Goal: Task Accomplishment & Management: Manage account settings

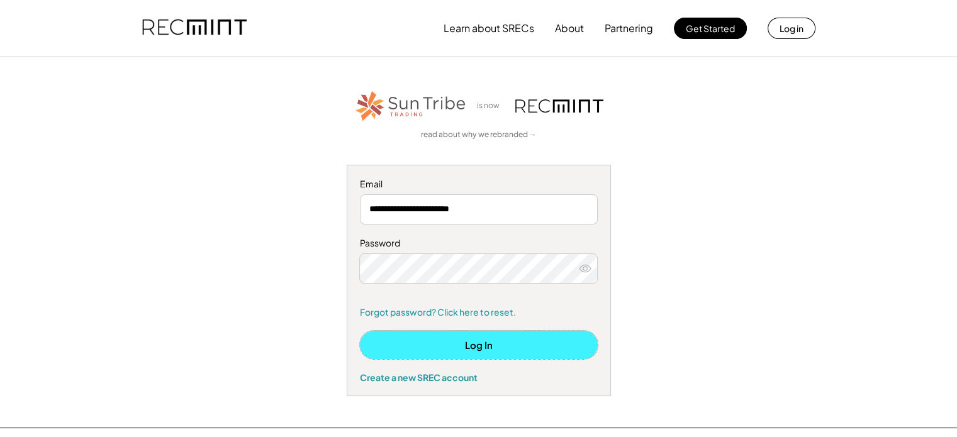
click at [471, 340] on button "Log In" at bounding box center [479, 345] width 238 height 28
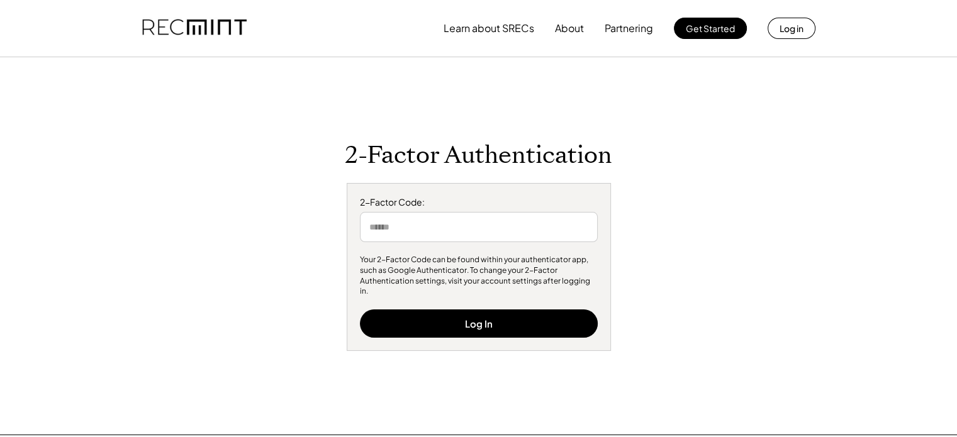
click at [547, 231] on input "input" at bounding box center [479, 227] width 238 height 30
type input "*"
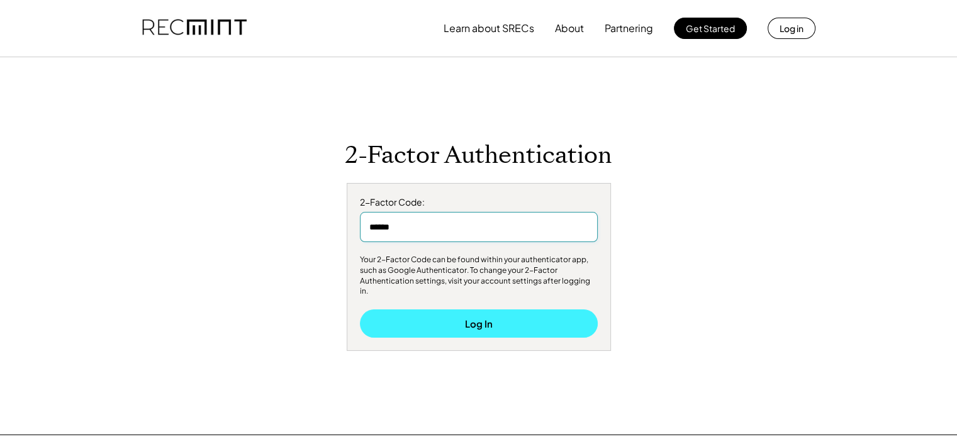
type input "******"
click at [520, 316] on button "Log In" at bounding box center [479, 324] width 238 height 28
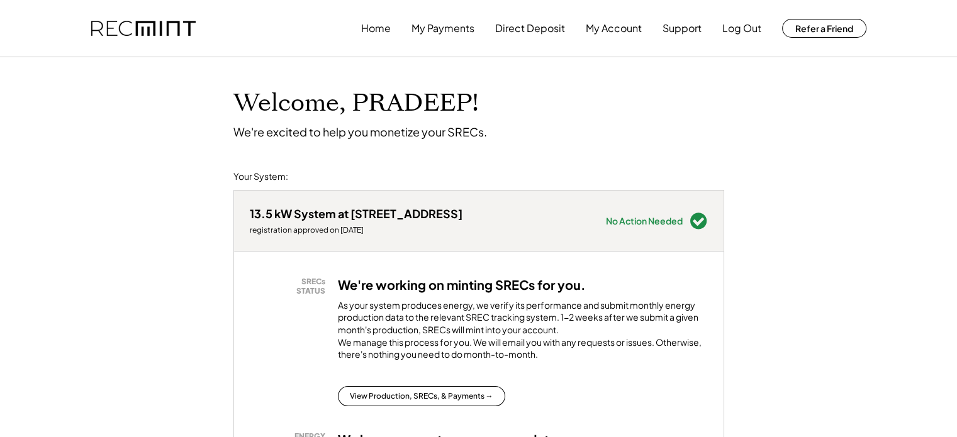
scroll to position [189, 0]
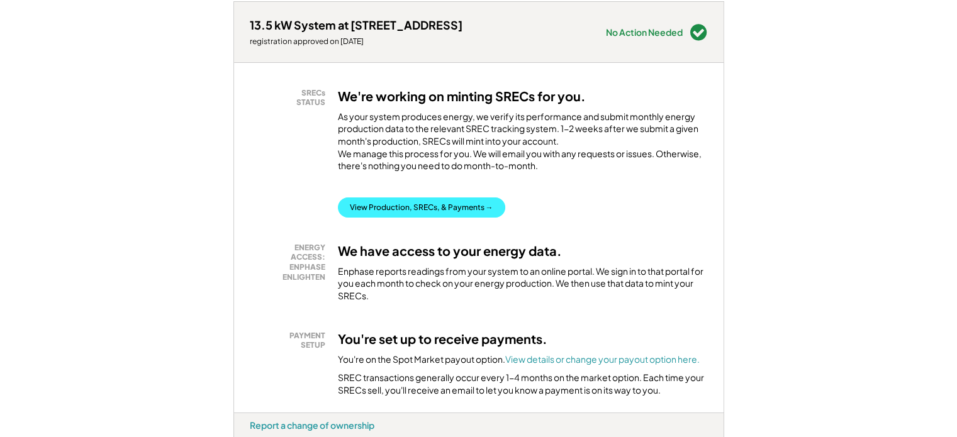
click at [418, 216] on button "View Production, SRECs, & Payments →" at bounding box center [421, 208] width 167 height 20
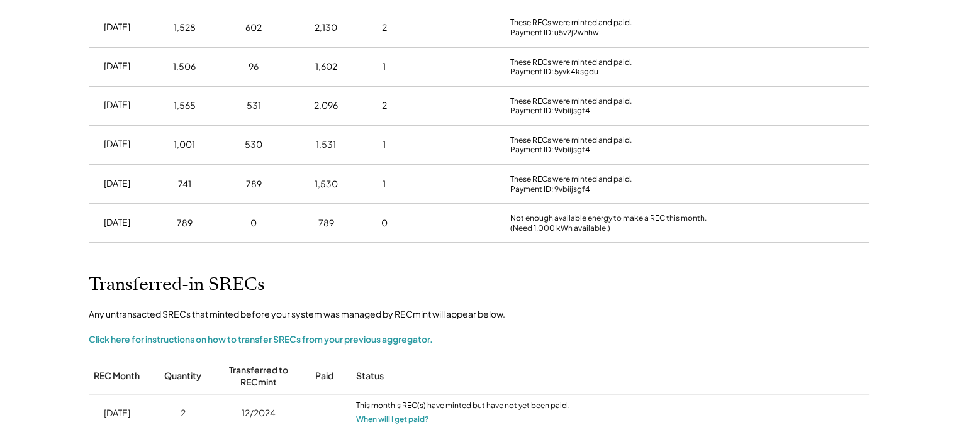
scroll to position [755, 0]
